Goal: Task Accomplishment & Management: Use online tool/utility

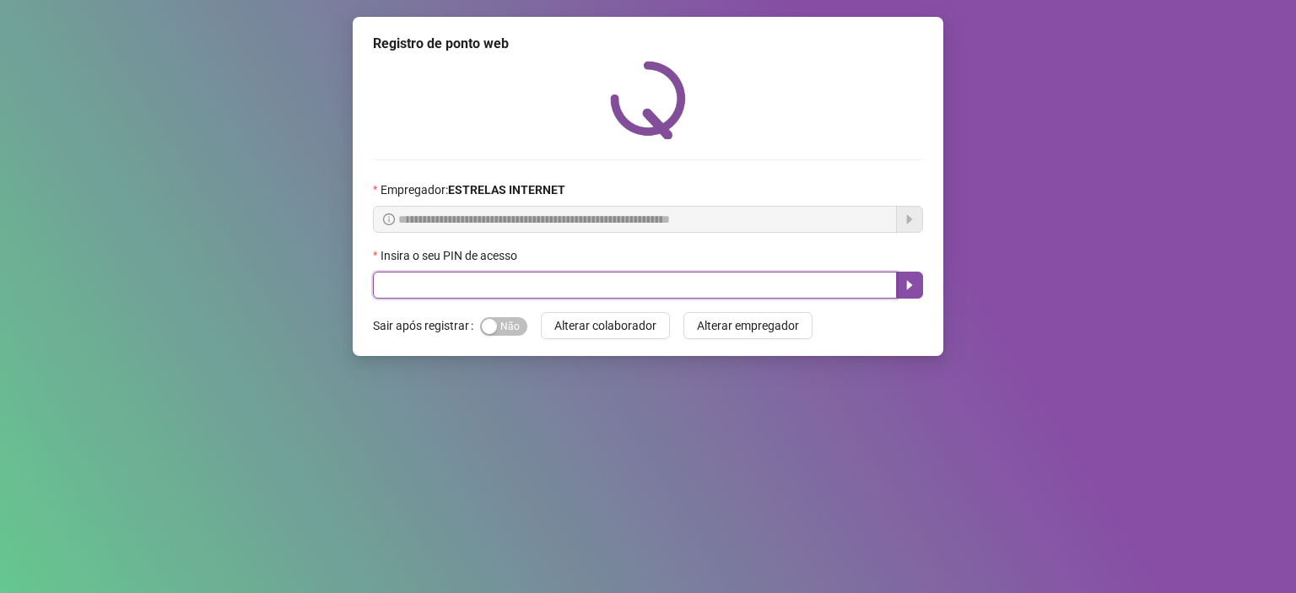
click at [579, 298] on input "text" at bounding box center [635, 285] width 524 height 27
type input "*****"
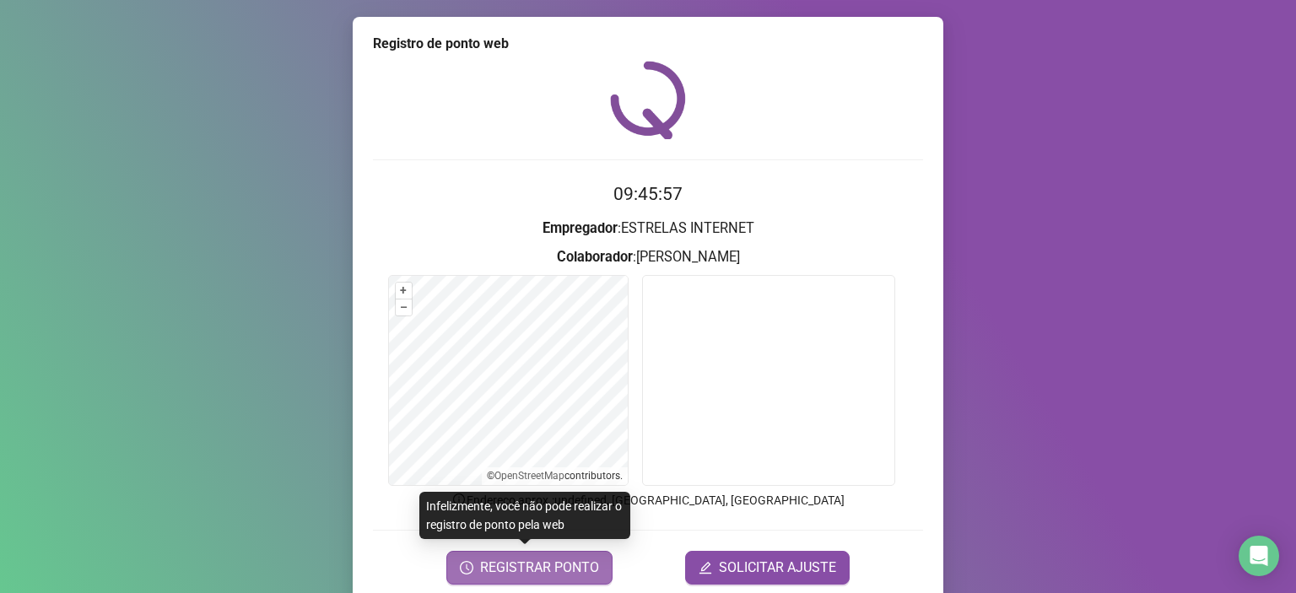
click at [546, 566] on span "REGISTRAR PONTO" at bounding box center [539, 568] width 119 height 20
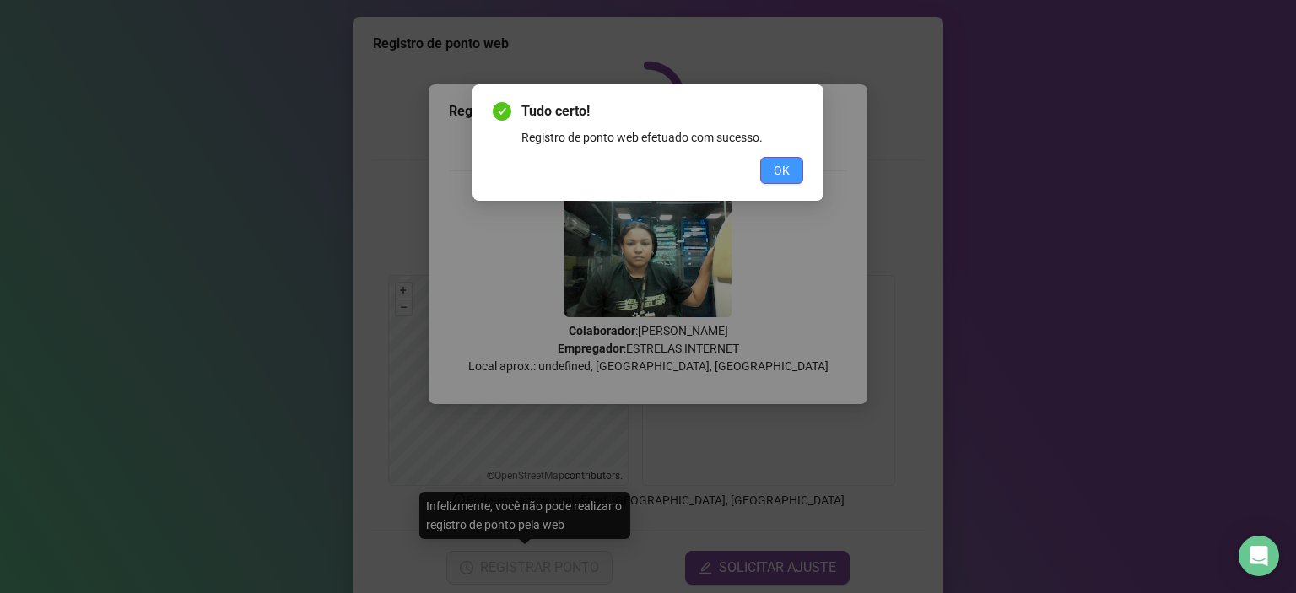
click at [776, 171] on span "OK" at bounding box center [782, 170] width 16 height 19
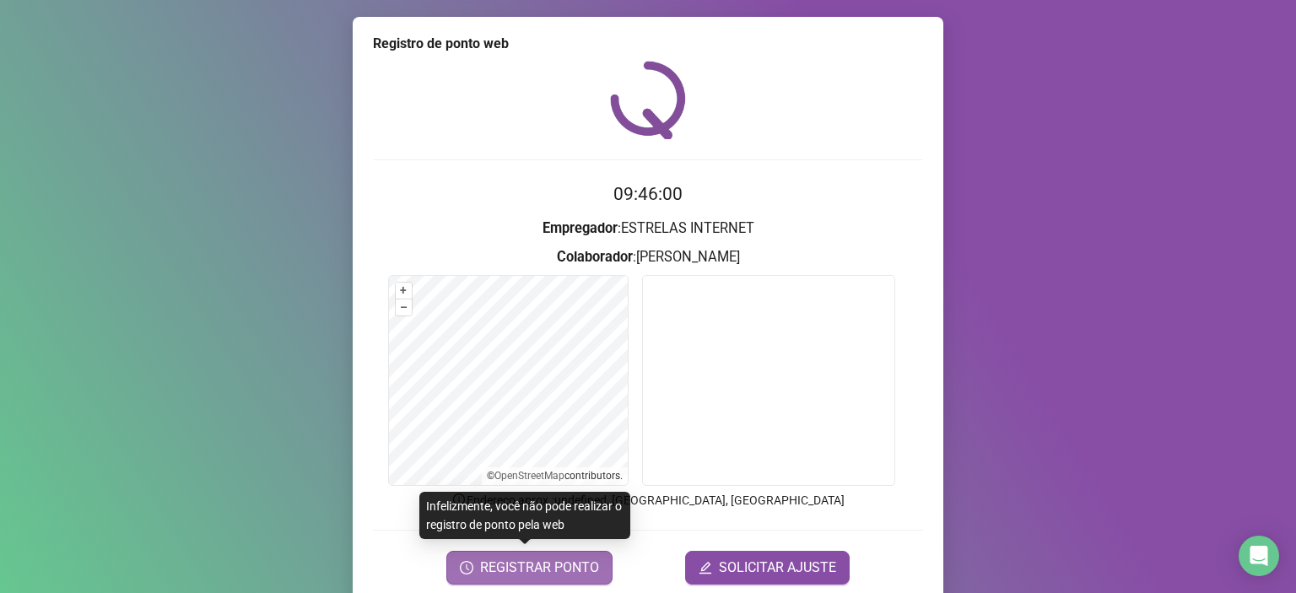
click at [523, 574] on span "REGISTRAR PONTO" at bounding box center [539, 568] width 119 height 20
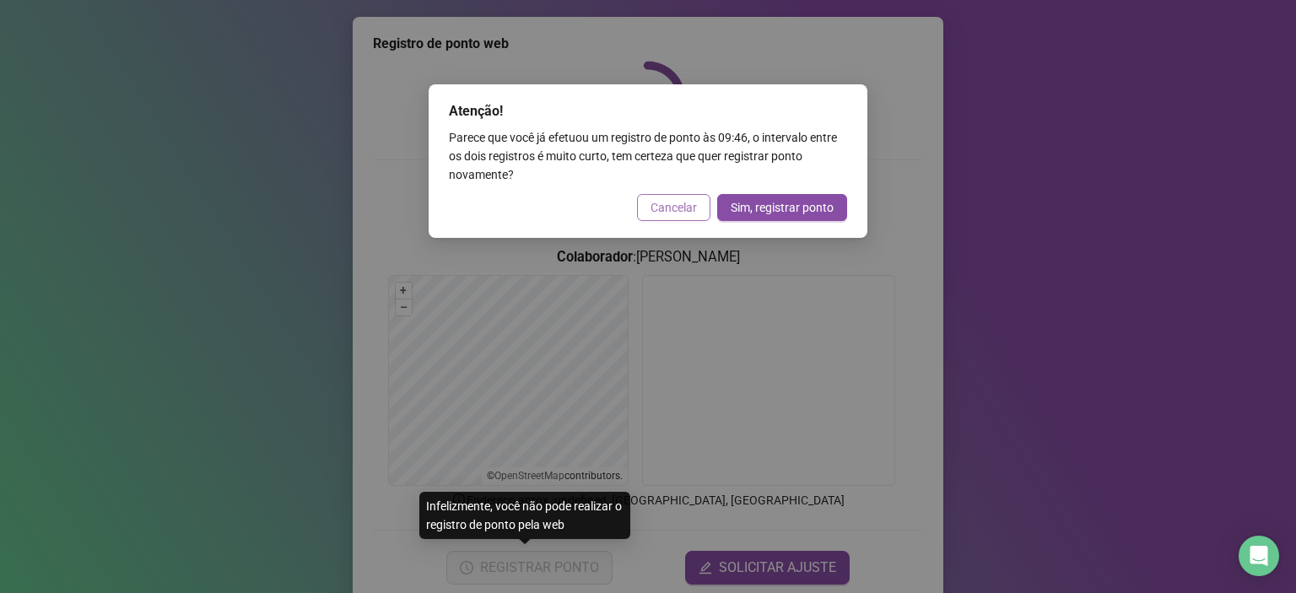
click at [666, 208] on span "Cancelar" at bounding box center [673, 207] width 46 height 19
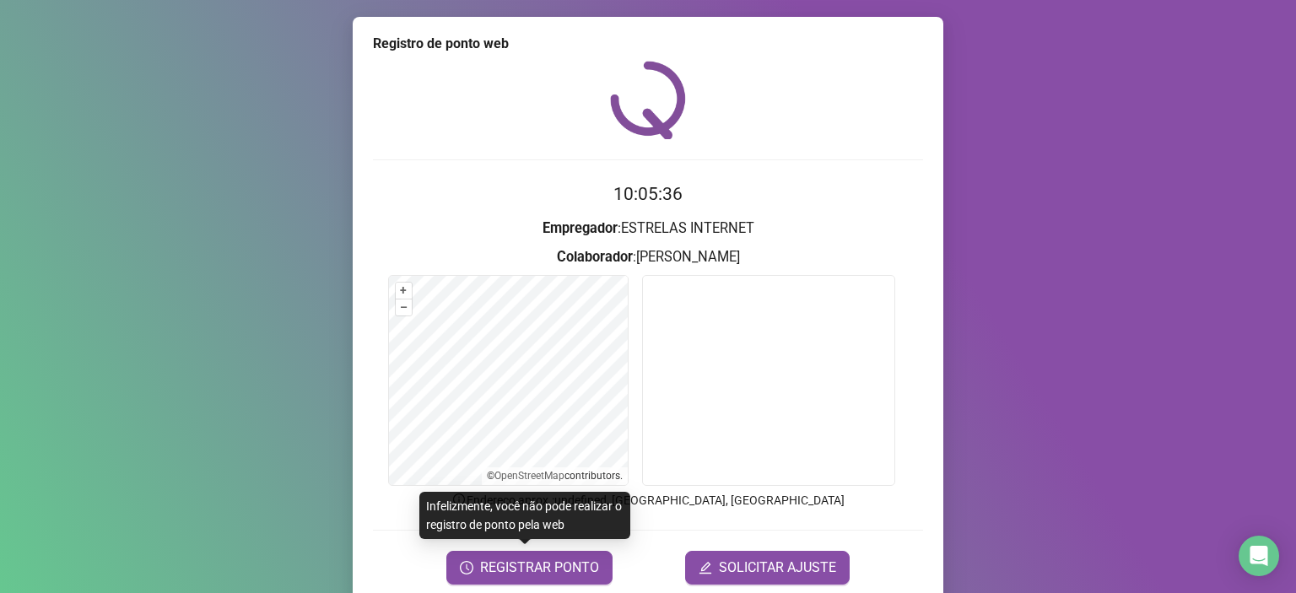
click at [46, 192] on div "Registro de ponto web 10:05:36 Empregador : ESTRELAS INTERNET Colaborador : [PE…" at bounding box center [648, 296] width 1296 height 593
click at [40, 192] on div "Registro de ponto web 10:05:36 Empregador : ESTRELAS INTERNET Colaborador : [PE…" at bounding box center [648, 296] width 1296 height 593
click at [580, 570] on span "REGISTRAR PONTO" at bounding box center [539, 568] width 119 height 20
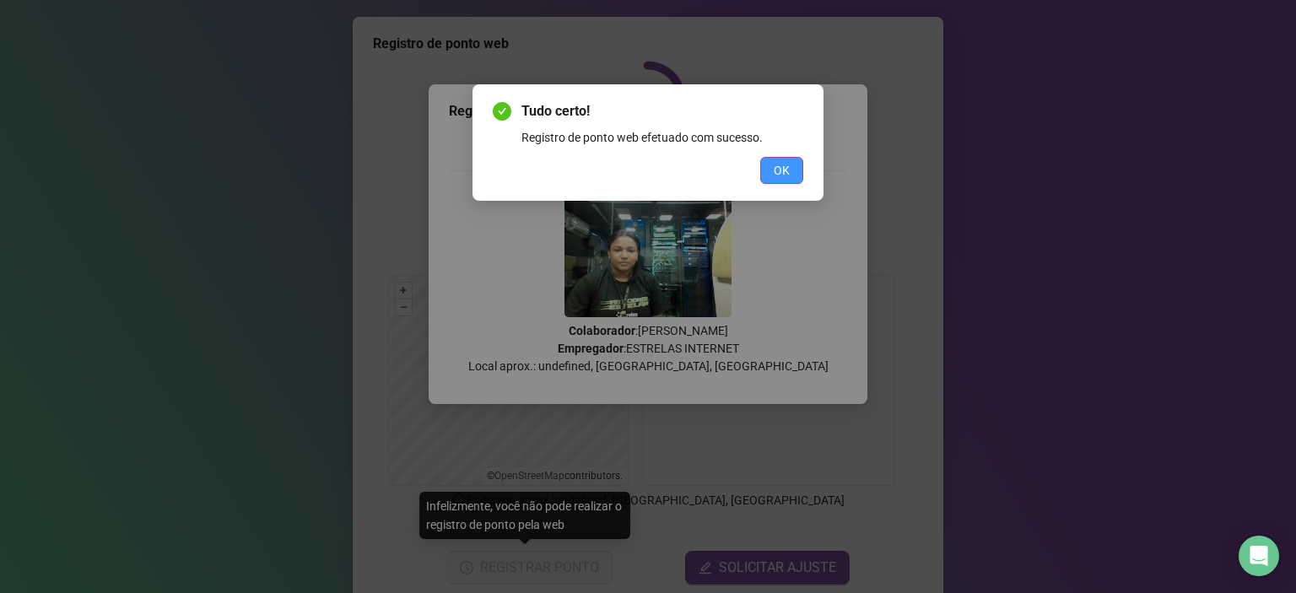
click at [775, 177] on span "OK" at bounding box center [782, 170] width 16 height 19
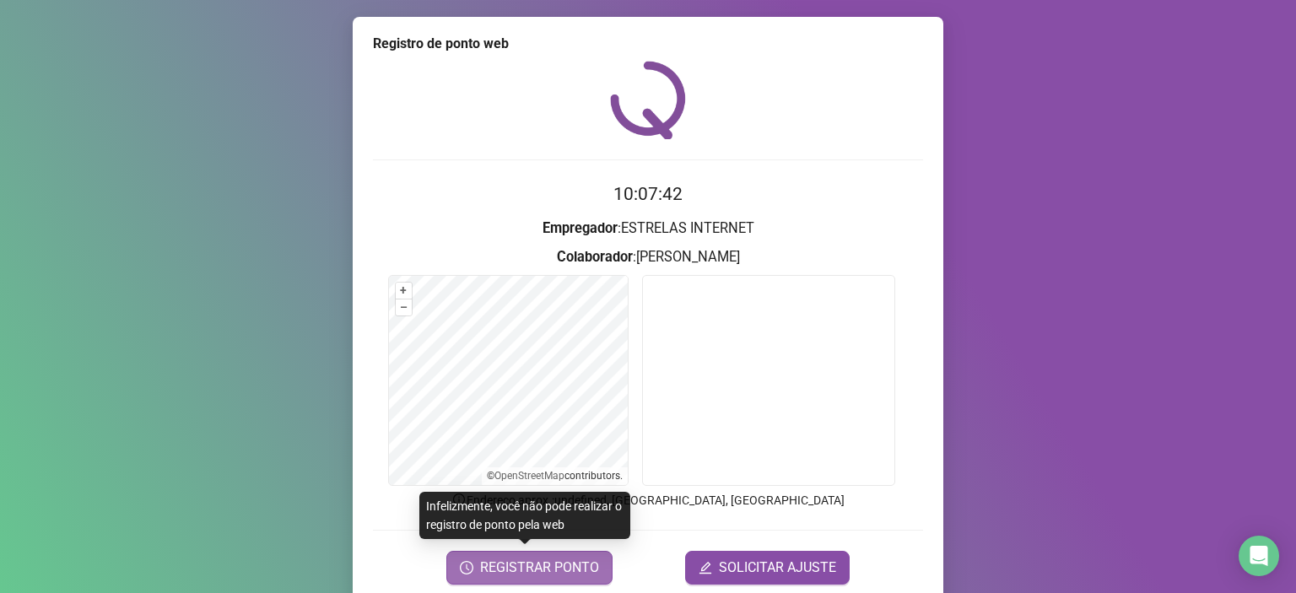
click at [564, 573] on span "REGISTRAR PONTO" at bounding box center [539, 568] width 119 height 20
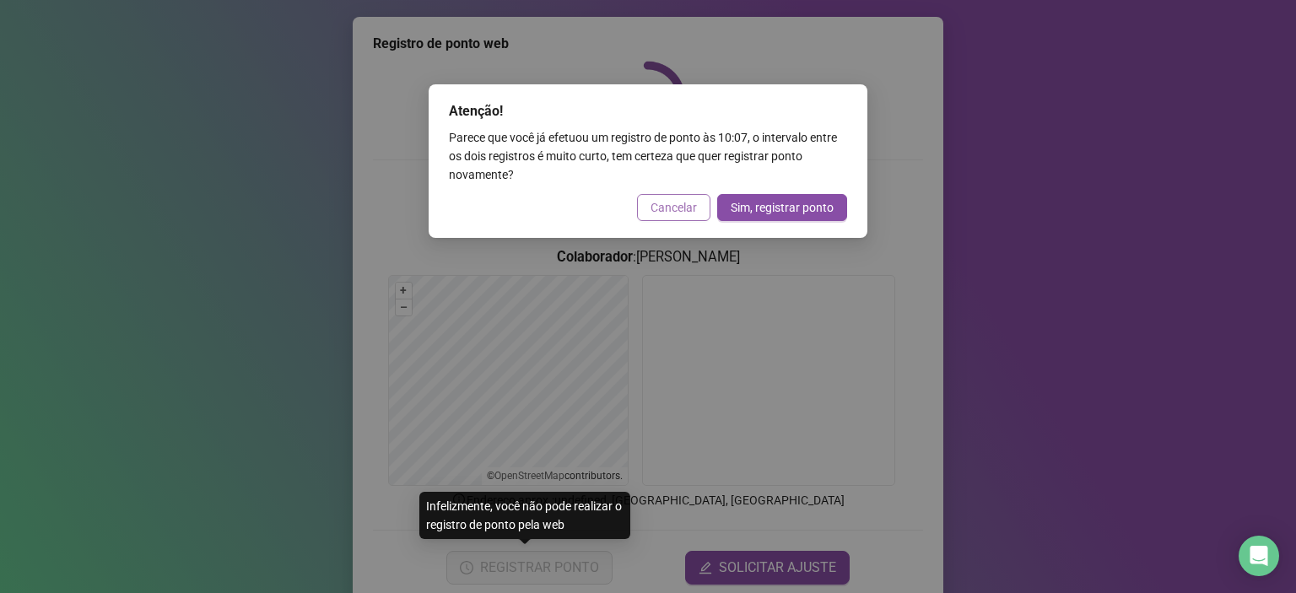
click at [694, 203] on span "Cancelar" at bounding box center [673, 207] width 46 height 19
